Goal: Transaction & Acquisition: Purchase product/service

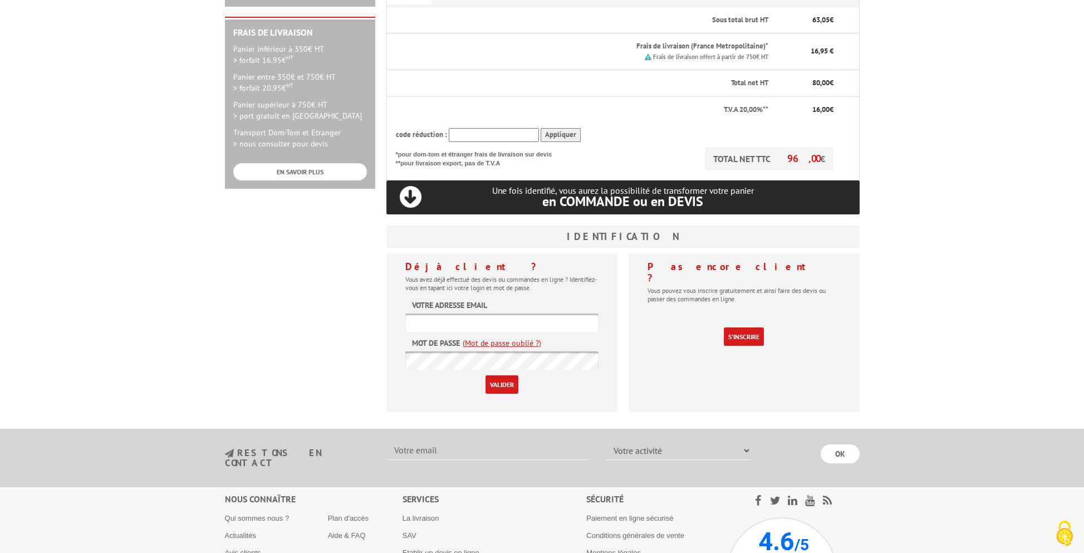
scroll to position [390, 0]
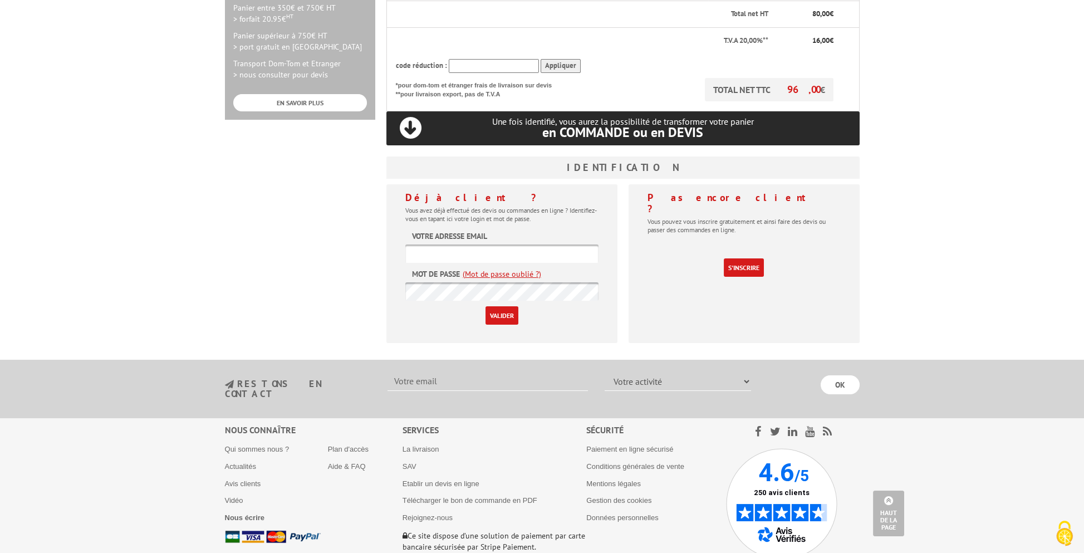
click at [522, 244] on input "text" at bounding box center [501, 253] width 193 height 18
paste input "[EMAIL_ADDRESS][DOMAIN_NAME]"
type input "[EMAIL_ADDRESS][DOMAIN_NAME]"
click at [496, 306] on input "Valider" at bounding box center [502, 315] width 33 height 18
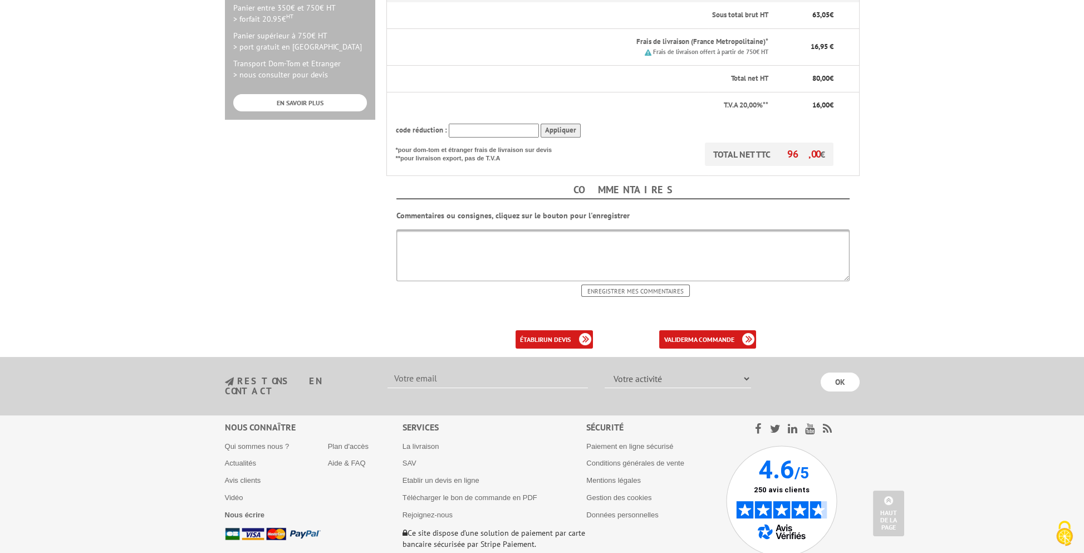
scroll to position [420, 0]
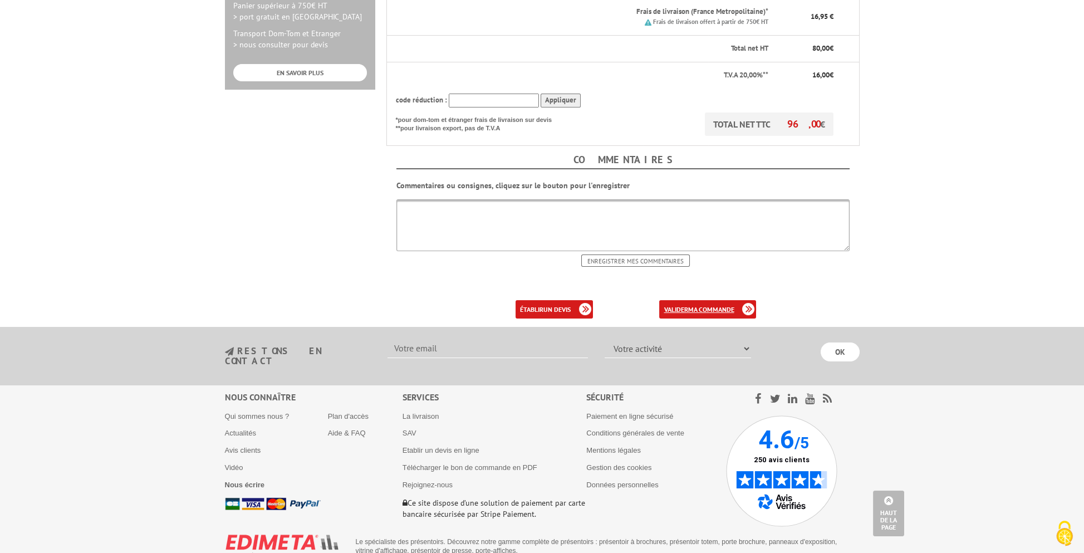
click at [690, 305] on b "ma commande" at bounding box center [711, 309] width 46 height 8
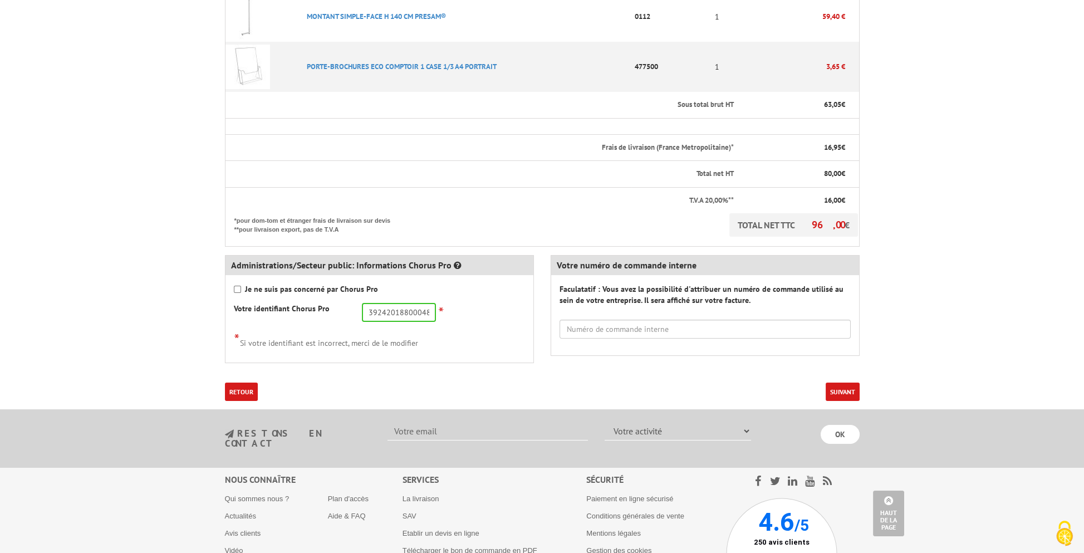
scroll to position [390, 0]
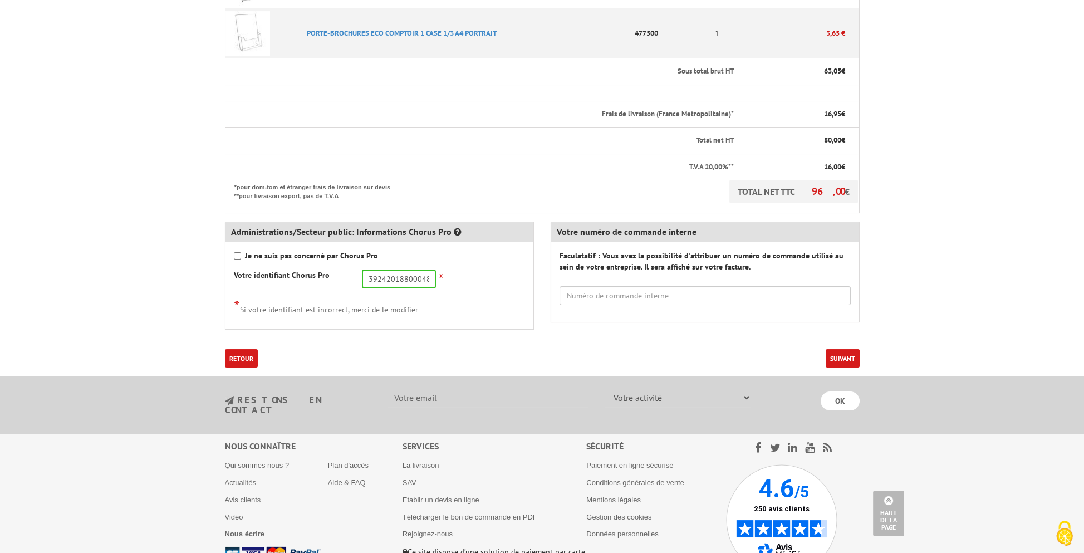
click at [834, 349] on button "Suivant" at bounding box center [843, 358] width 34 height 18
